Goal: Task Accomplishment & Management: Use online tool/utility

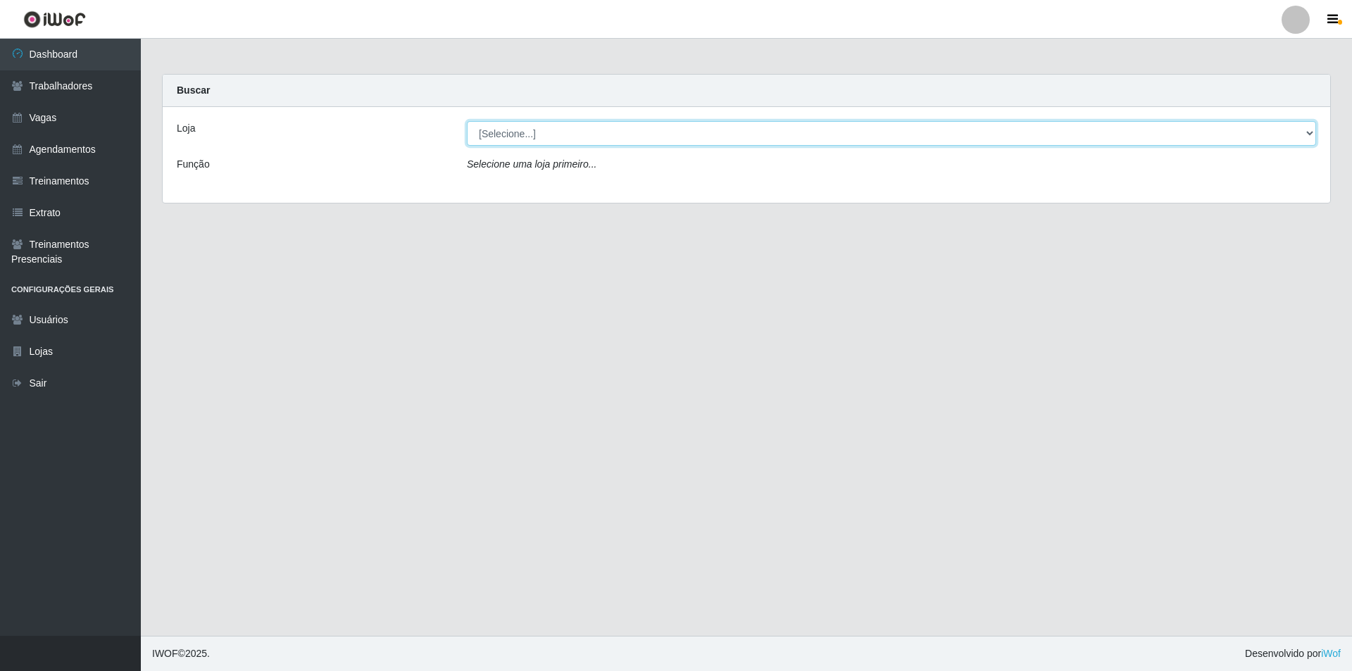
click at [497, 130] on select "[Selecione...] Pizza Nostra" at bounding box center [891, 133] width 849 height 25
select select "337"
click at [467, 121] on select "[Selecione...] Pizza Nostra" at bounding box center [891, 133] width 849 height 25
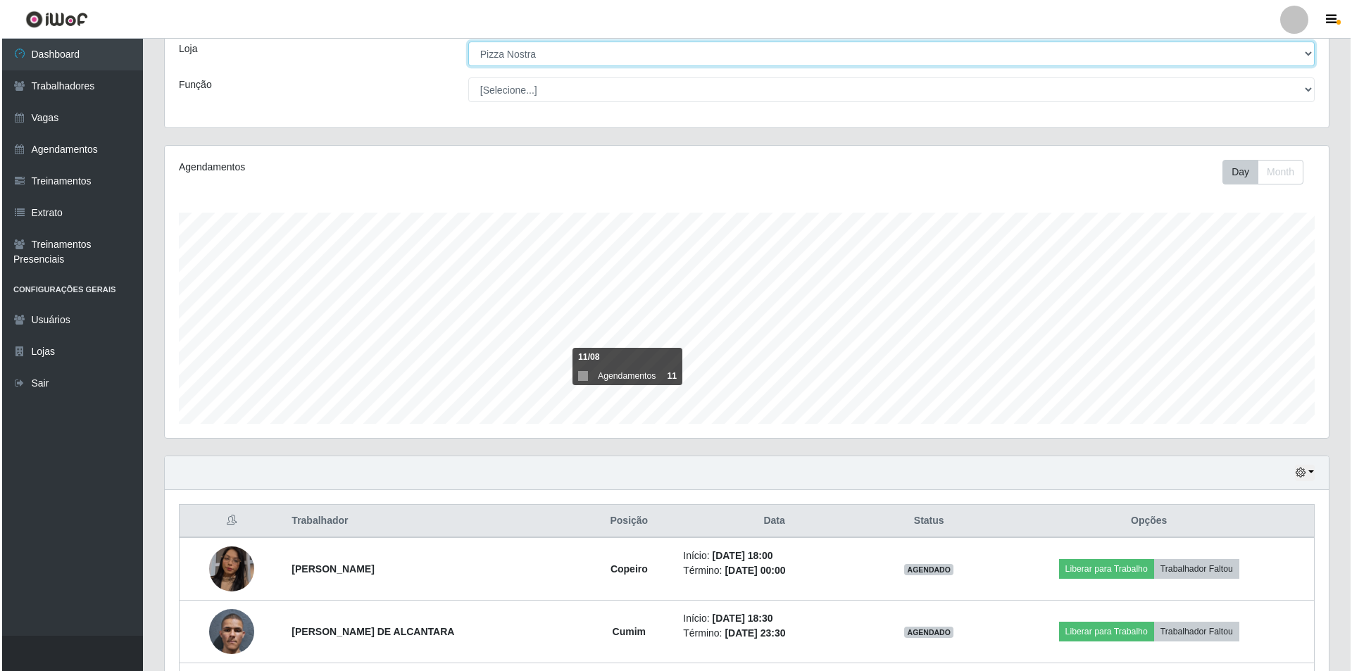
scroll to position [201, 0]
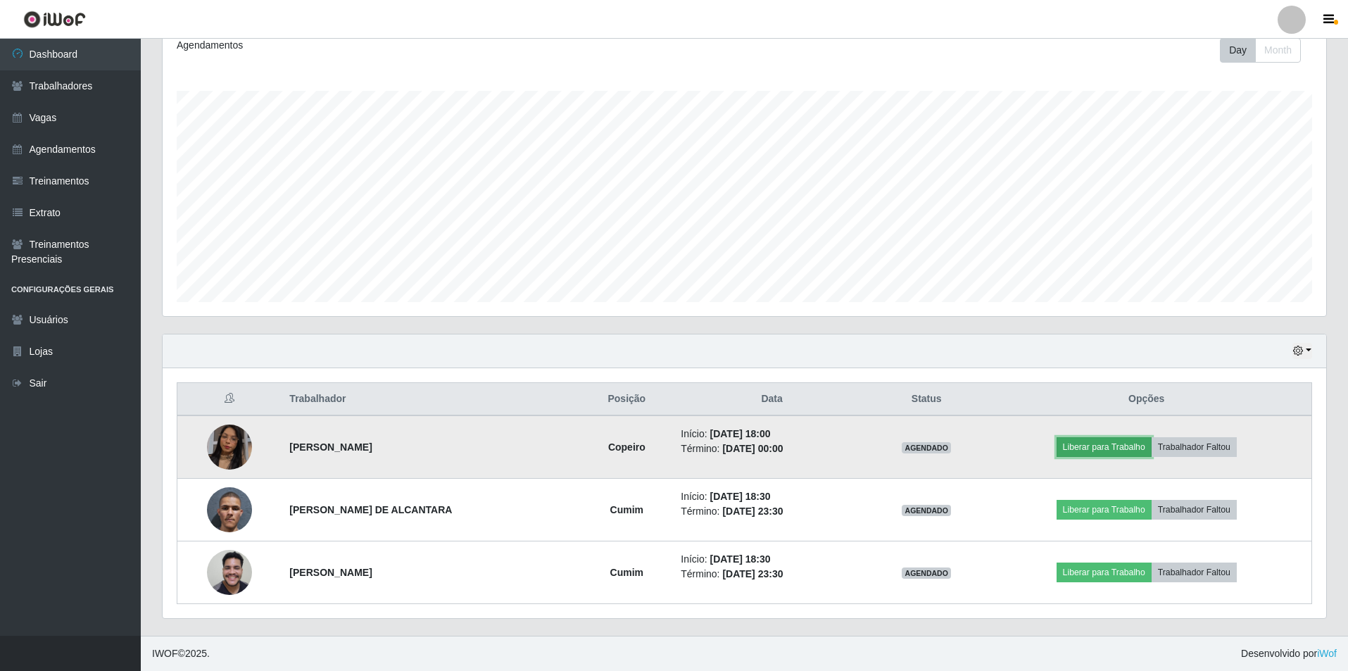
click at [1124, 449] on button "Liberar para Trabalho" at bounding box center [1104, 447] width 95 height 20
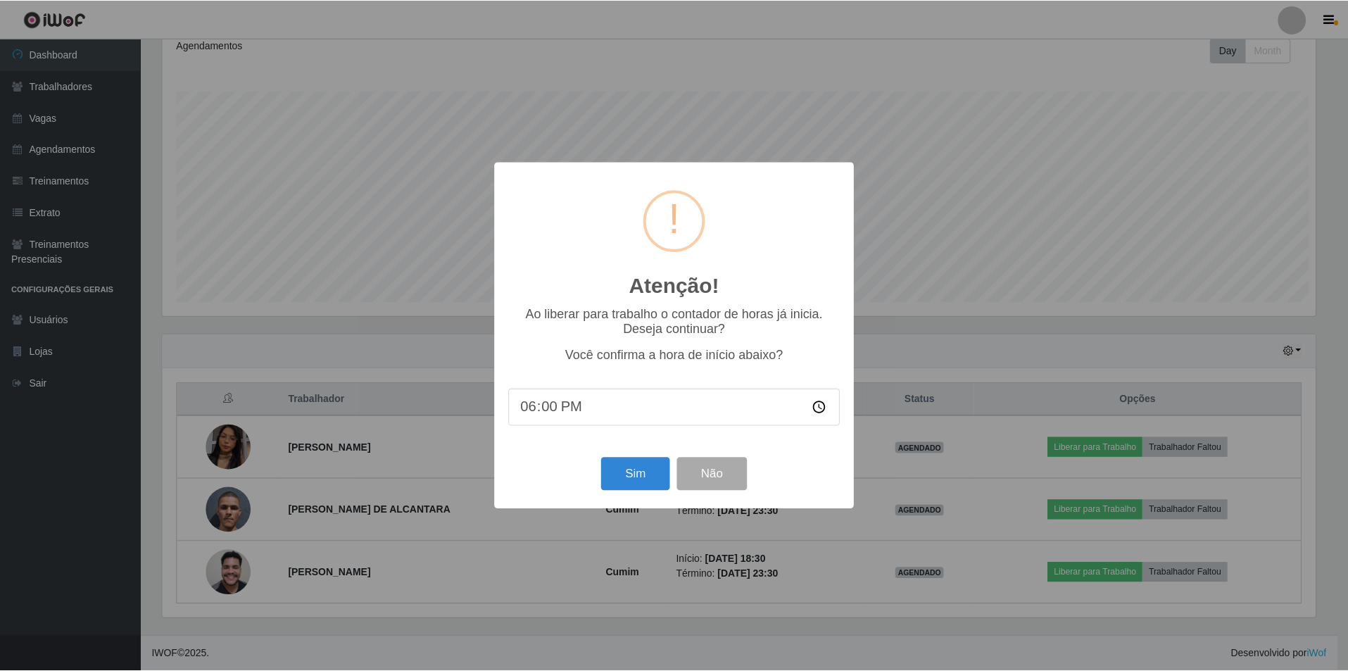
scroll to position [292, 1157]
click at [658, 481] on button "Sim" at bounding box center [637, 474] width 68 height 33
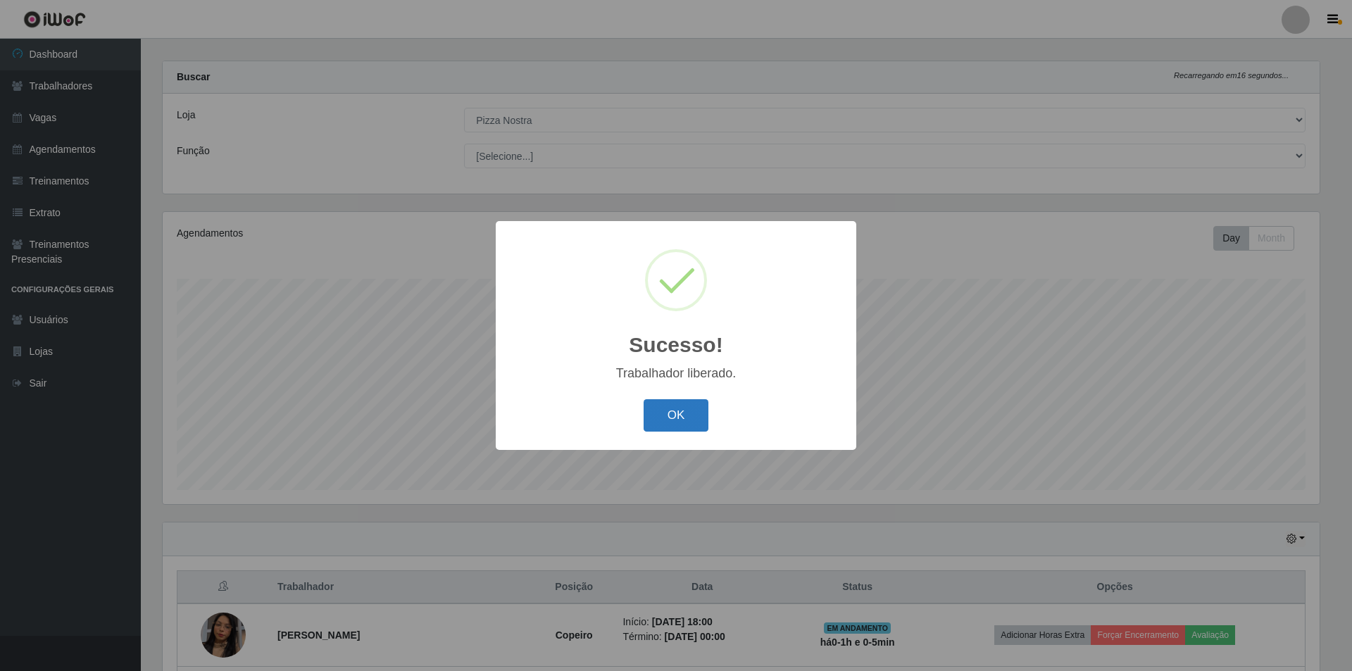
click at [670, 408] on button "OK" at bounding box center [675, 415] width 65 height 33
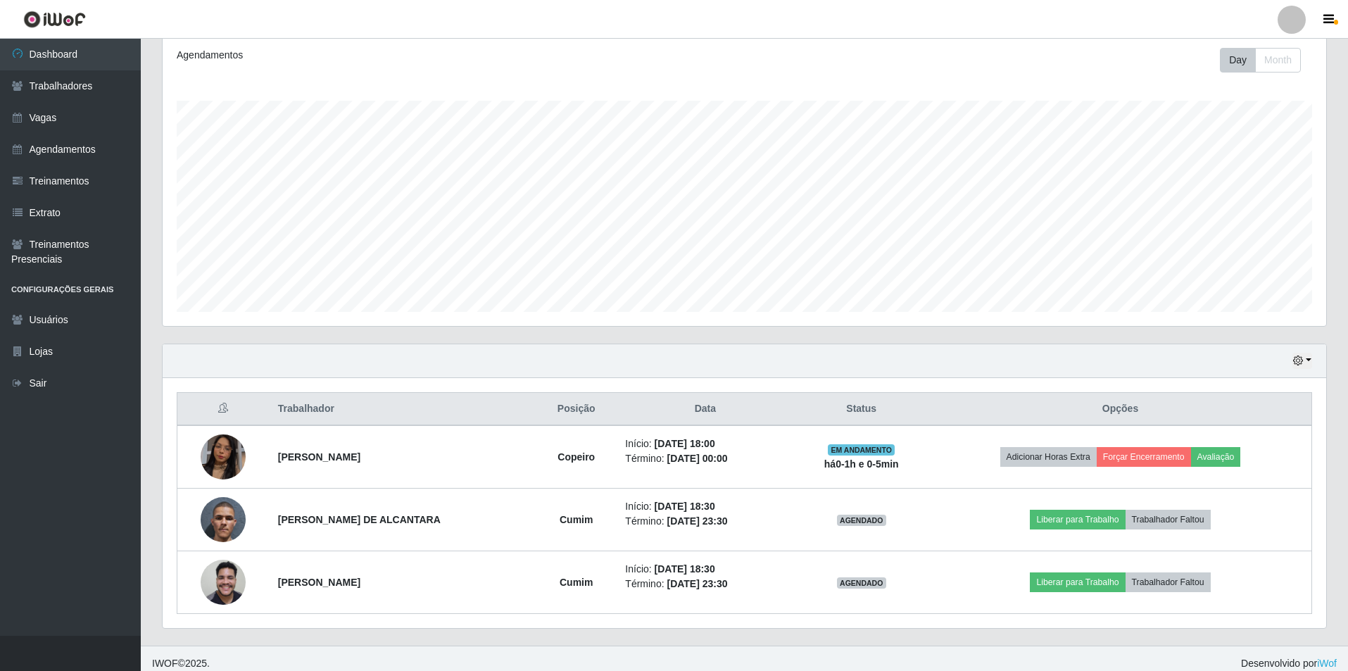
scroll to position [201, 0]
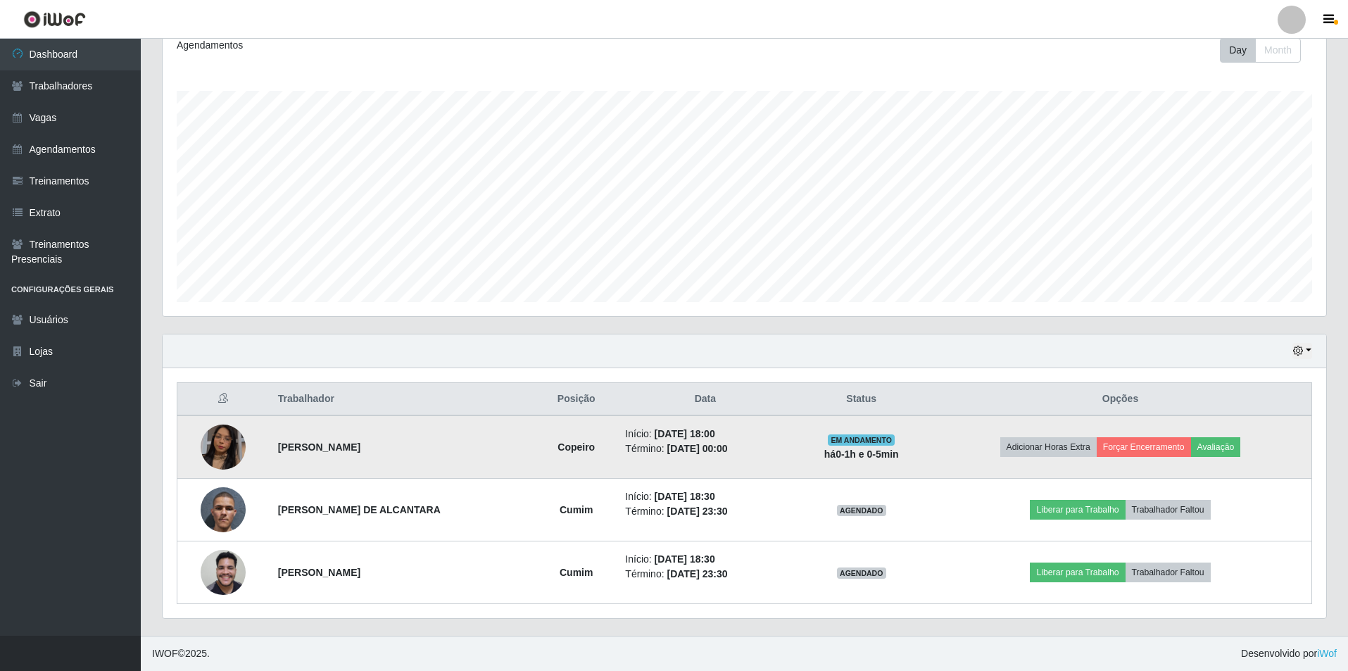
click at [209, 448] on img at bounding box center [223, 447] width 45 height 80
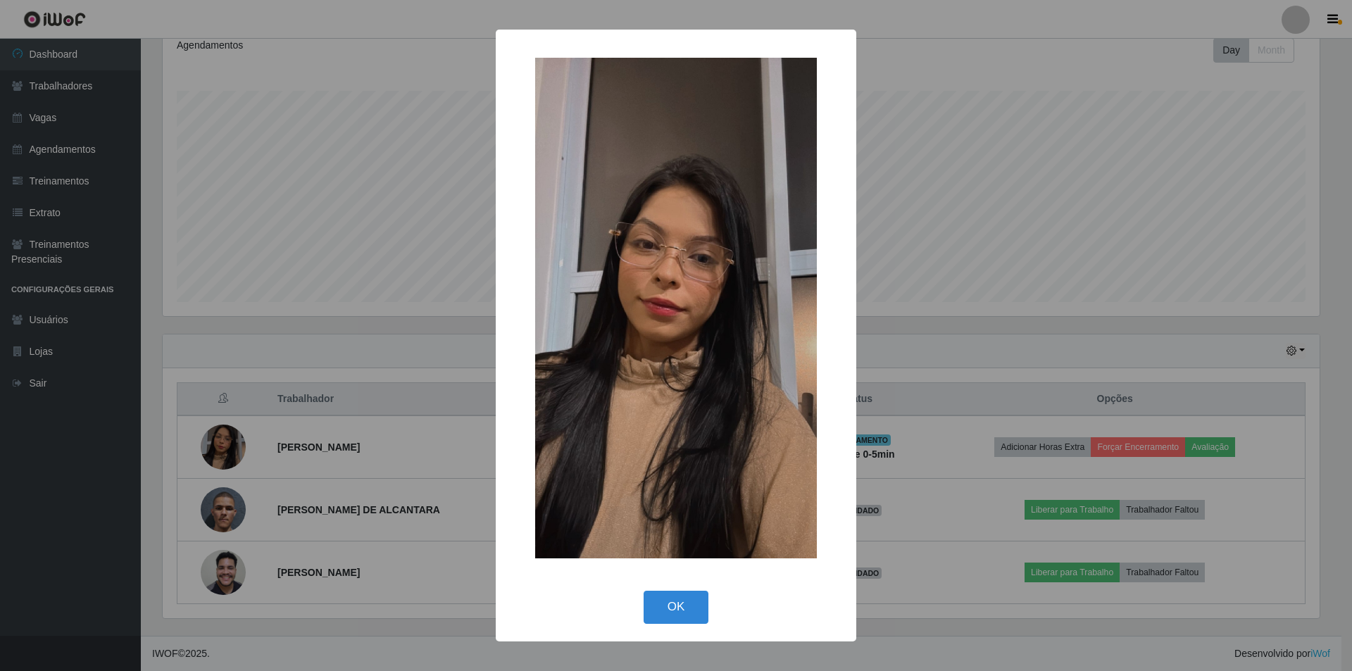
click at [219, 332] on div "× OK Cancel" at bounding box center [676, 335] width 1352 height 671
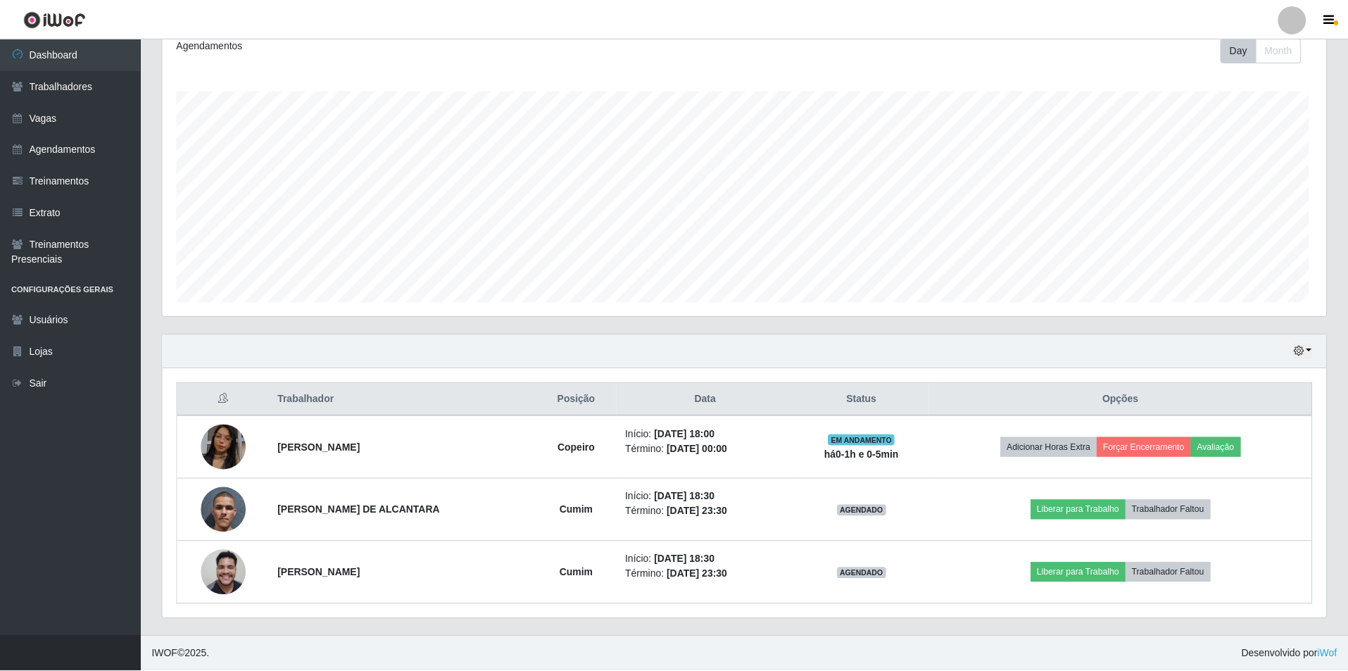
scroll to position [292, 1164]
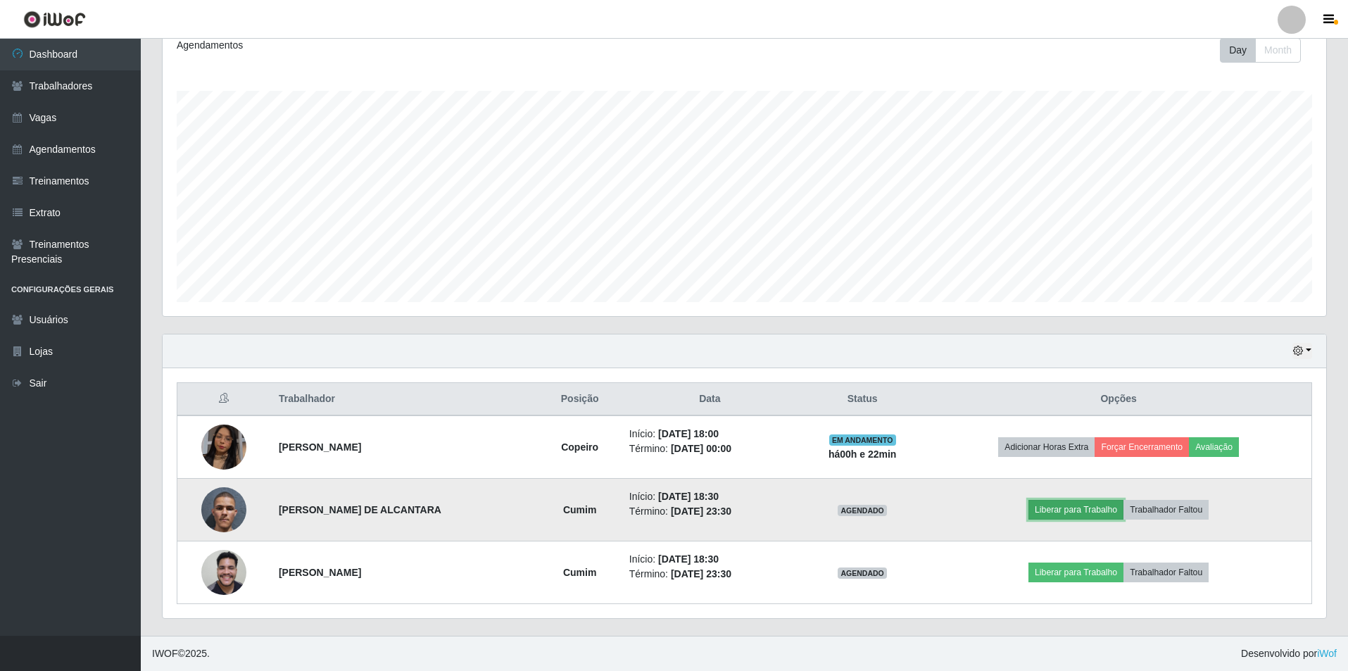
click at [1100, 516] on button "Liberar para Trabalho" at bounding box center [1076, 510] width 95 height 20
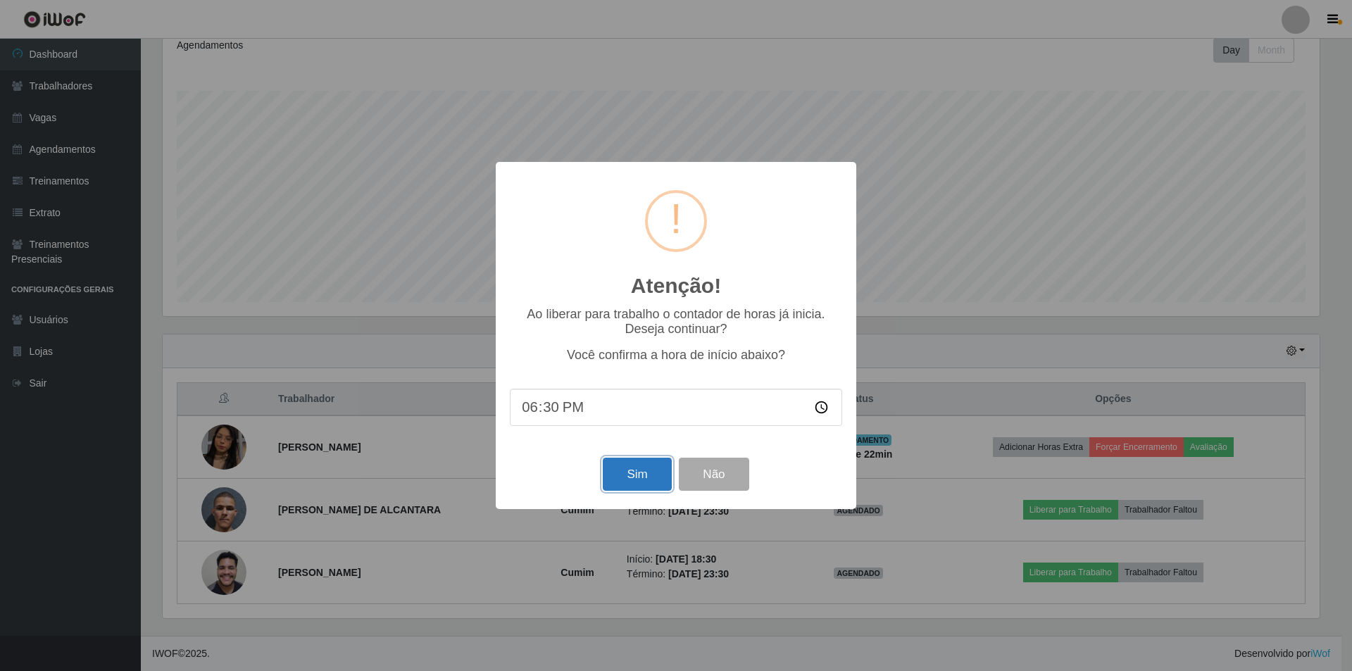
click at [632, 482] on button "Sim" at bounding box center [637, 474] width 68 height 33
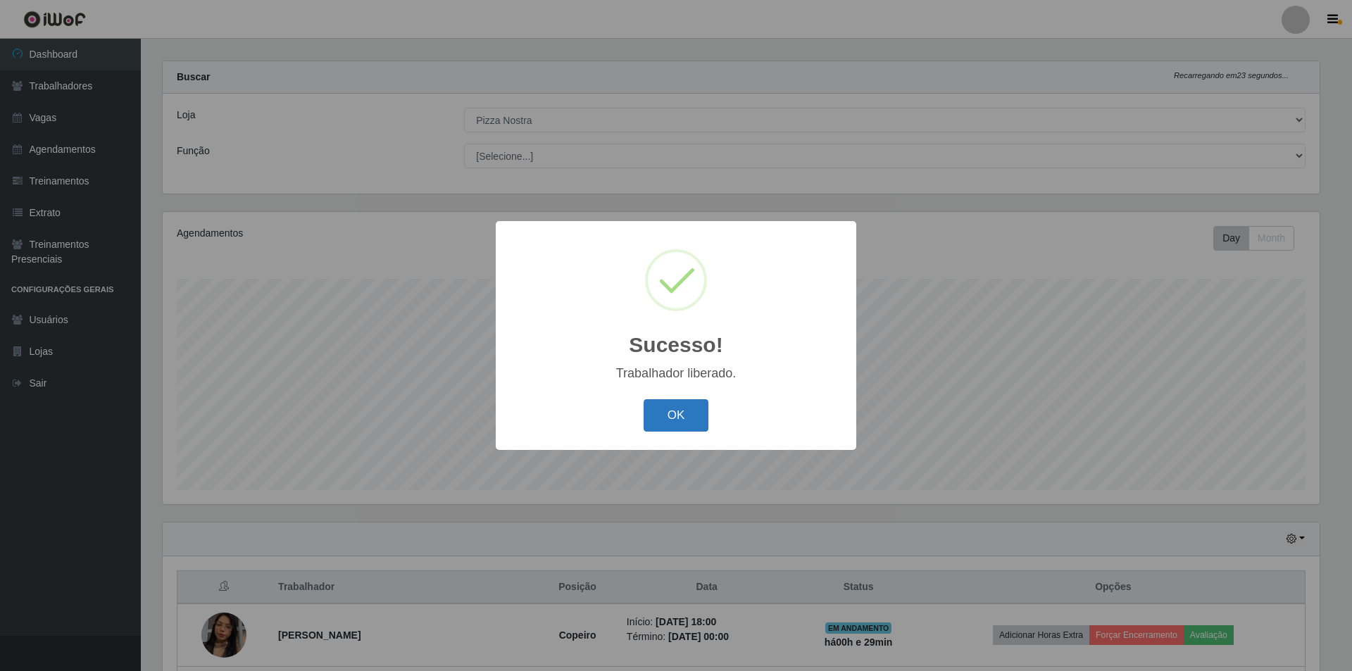
click at [687, 415] on button "OK" at bounding box center [675, 415] width 65 height 33
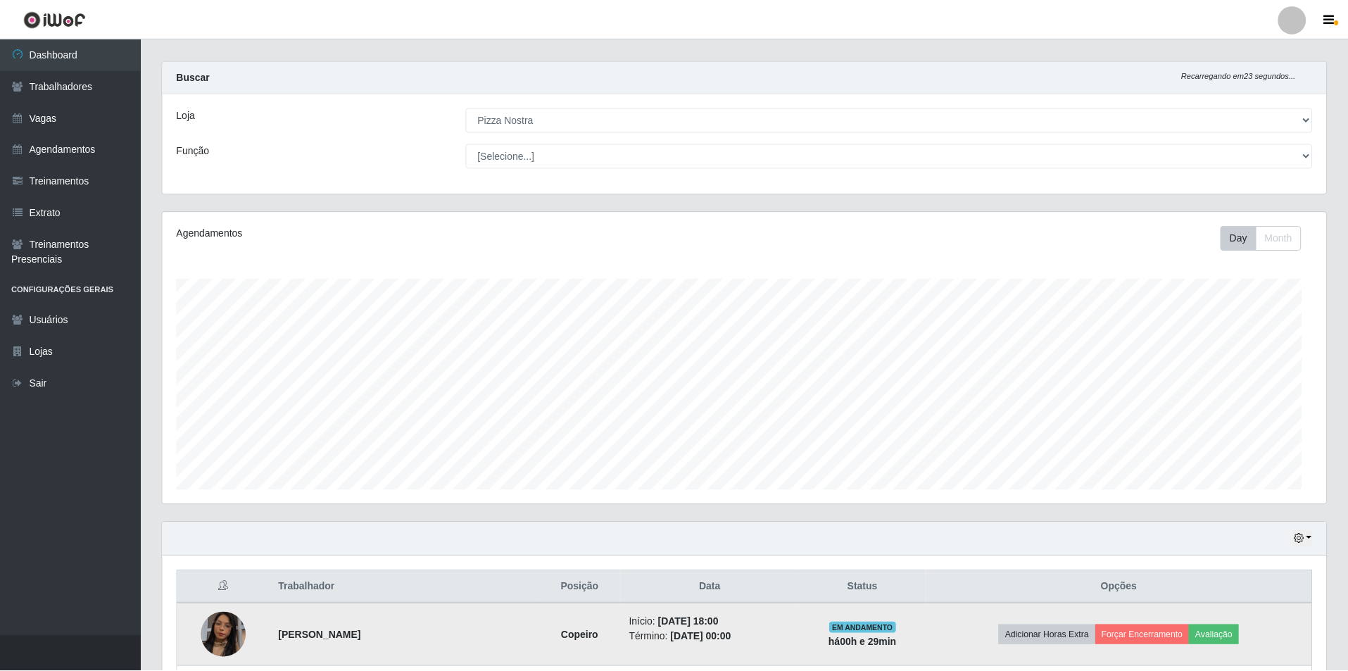
scroll to position [292, 1164]
